Goal: Information Seeking & Learning: Learn about a topic

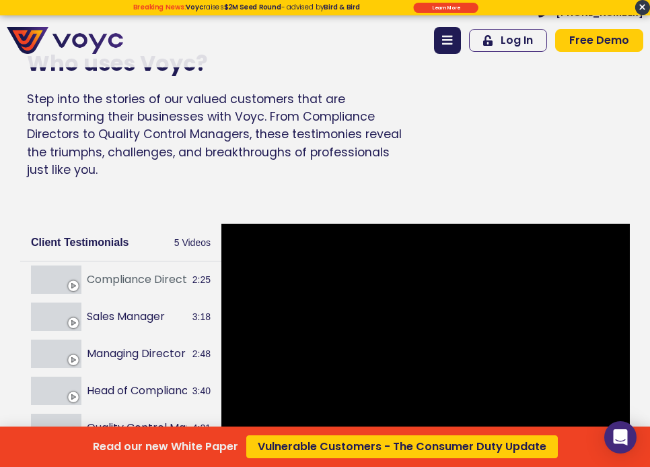
scroll to position [2127, 0]
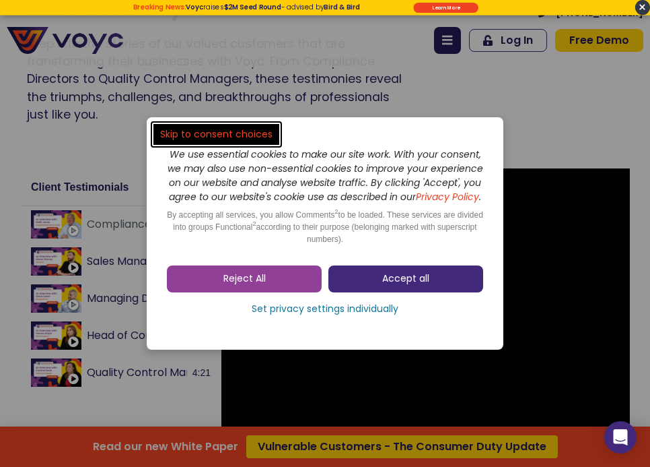
click at [405, 285] on span "Accept all" at bounding box center [405, 278] width 47 height 13
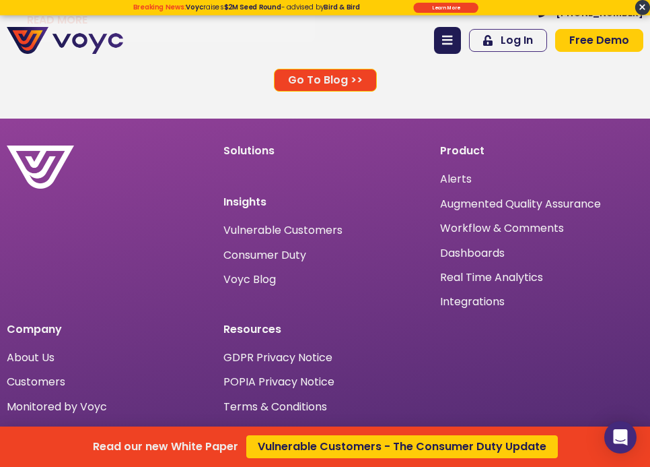
scroll to position [10596, 0]
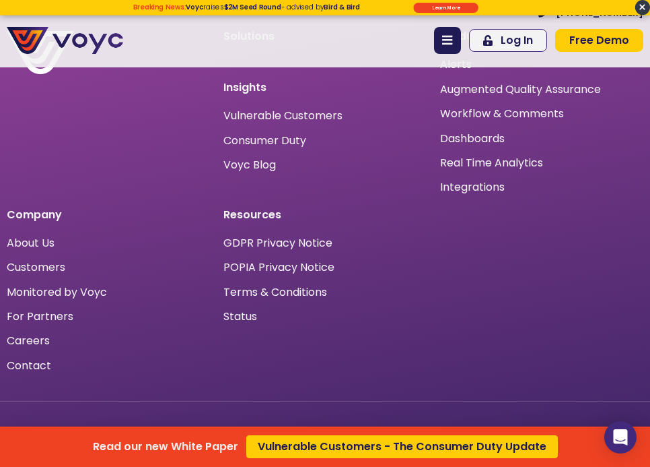
click at [639, 5] on span "×" at bounding box center [643, 7] width 15 height 15
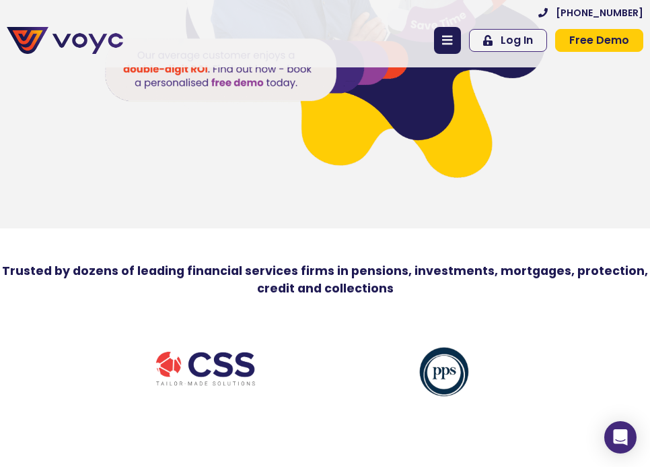
scroll to position [0, 0]
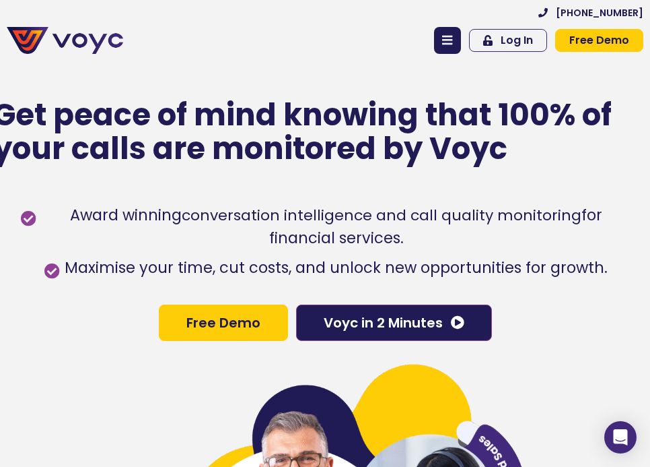
click at [452, 38] on icon at bounding box center [447, 40] width 10 height 12
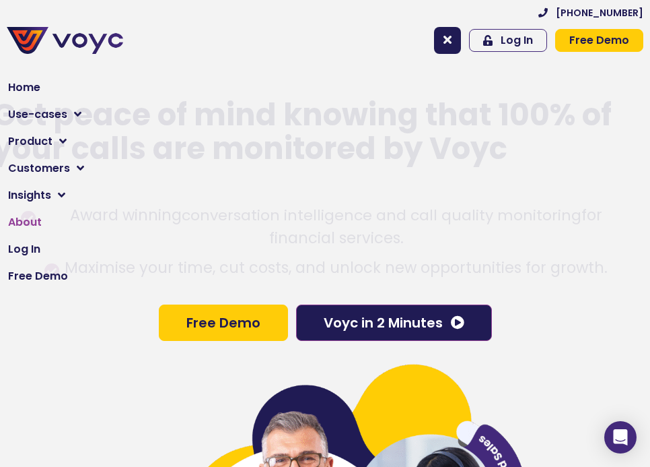
click at [31, 221] on span "About" at bounding box center [25, 222] width 34 height 16
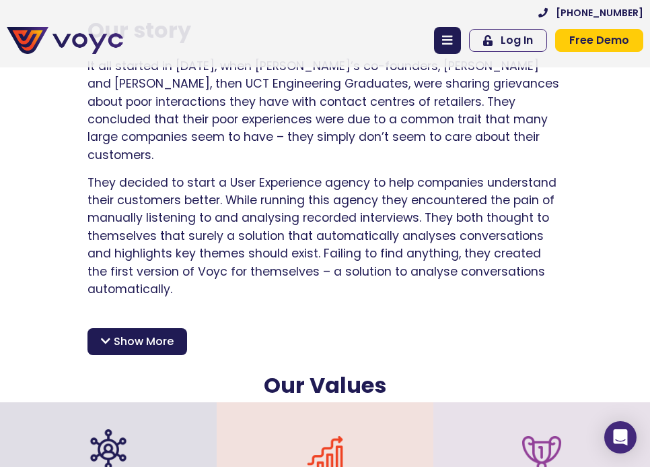
scroll to position [1332, 0]
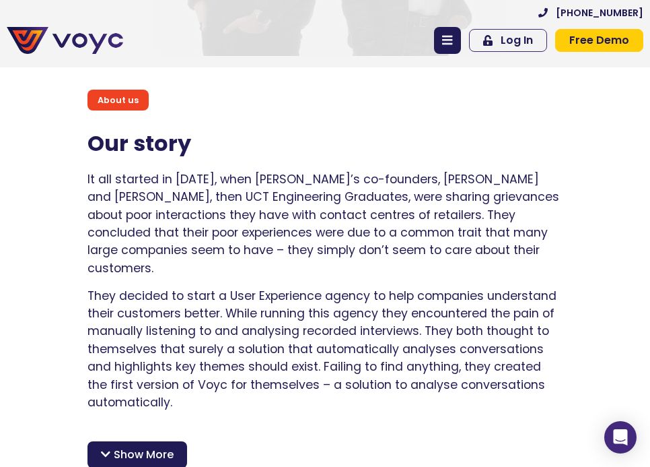
click at [145, 446] on span "Show More" at bounding box center [144, 454] width 60 height 16
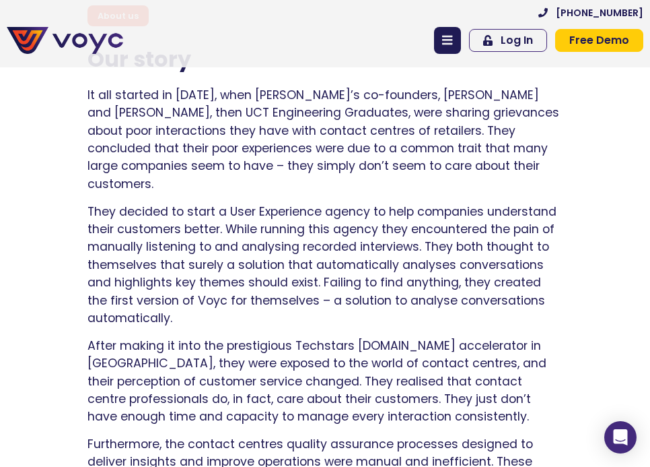
scroll to position [1411, 0]
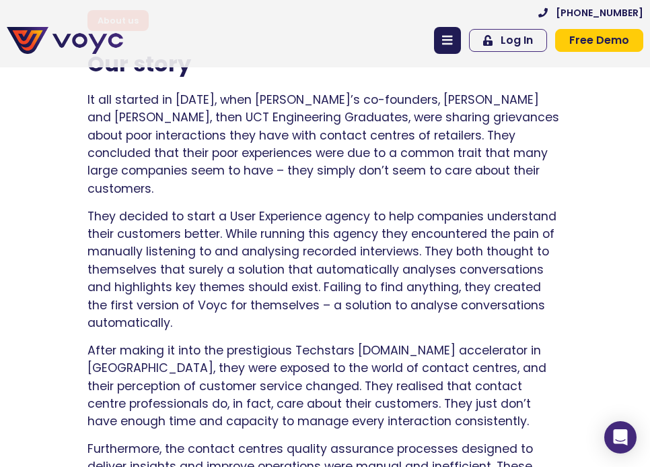
drag, startPoint x: 236, startPoint y: 200, endPoint x: 283, endPoint y: 200, distance: 47.1
click at [237, 207] on p "They decided to start a User Experience agency to help companies understand the…" at bounding box center [325, 269] width 475 height 125
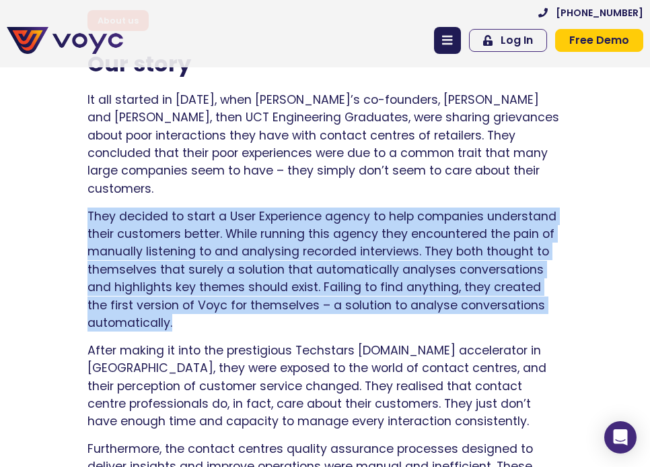
drag, startPoint x: 184, startPoint y: 300, endPoint x: 71, endPoint y: 195, distance: 153.9
click at [71, 195] on div "About us Our story It all started in [DATE], when [PERSON_NAME]’s co-founders, …" at bounding box center [325, 161] width 650 height 357
copy p "They decided to start a User Experience agency to help companies understand the…"
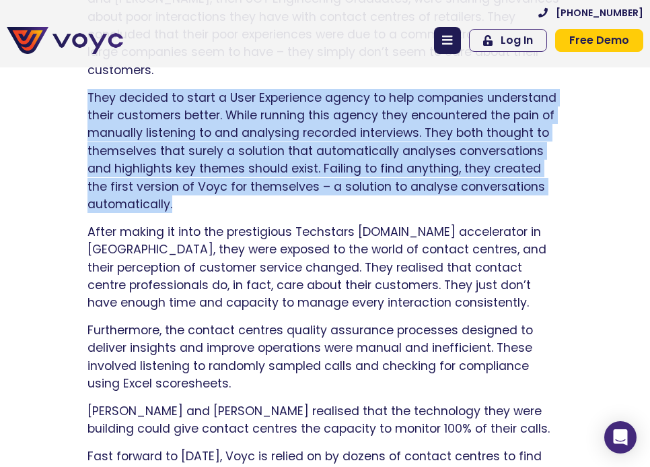
scroll to position [1531, 0]
